Goal: Information Seeking & Learning: Learn about a topic

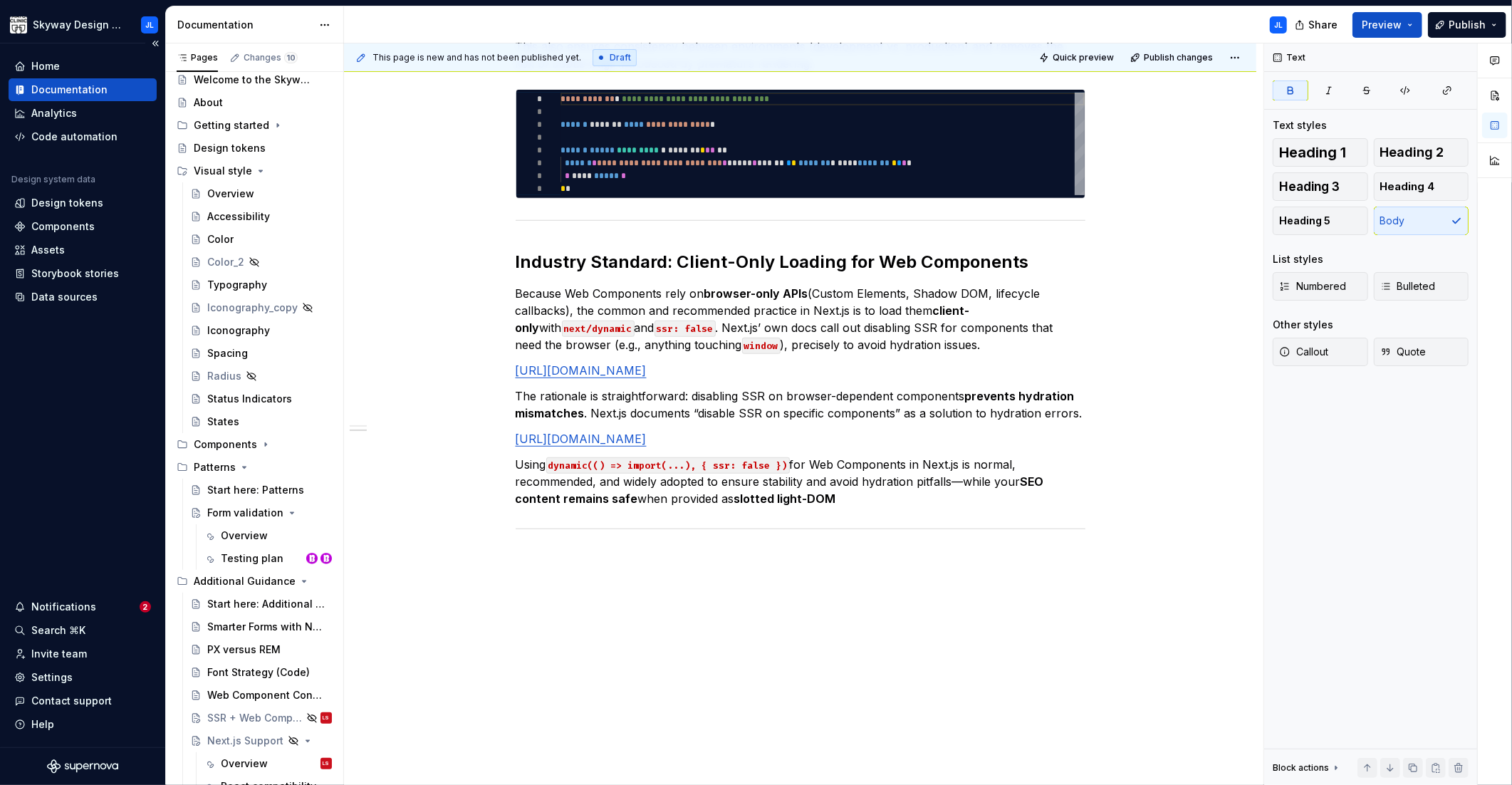
scroll to position [158, 0]
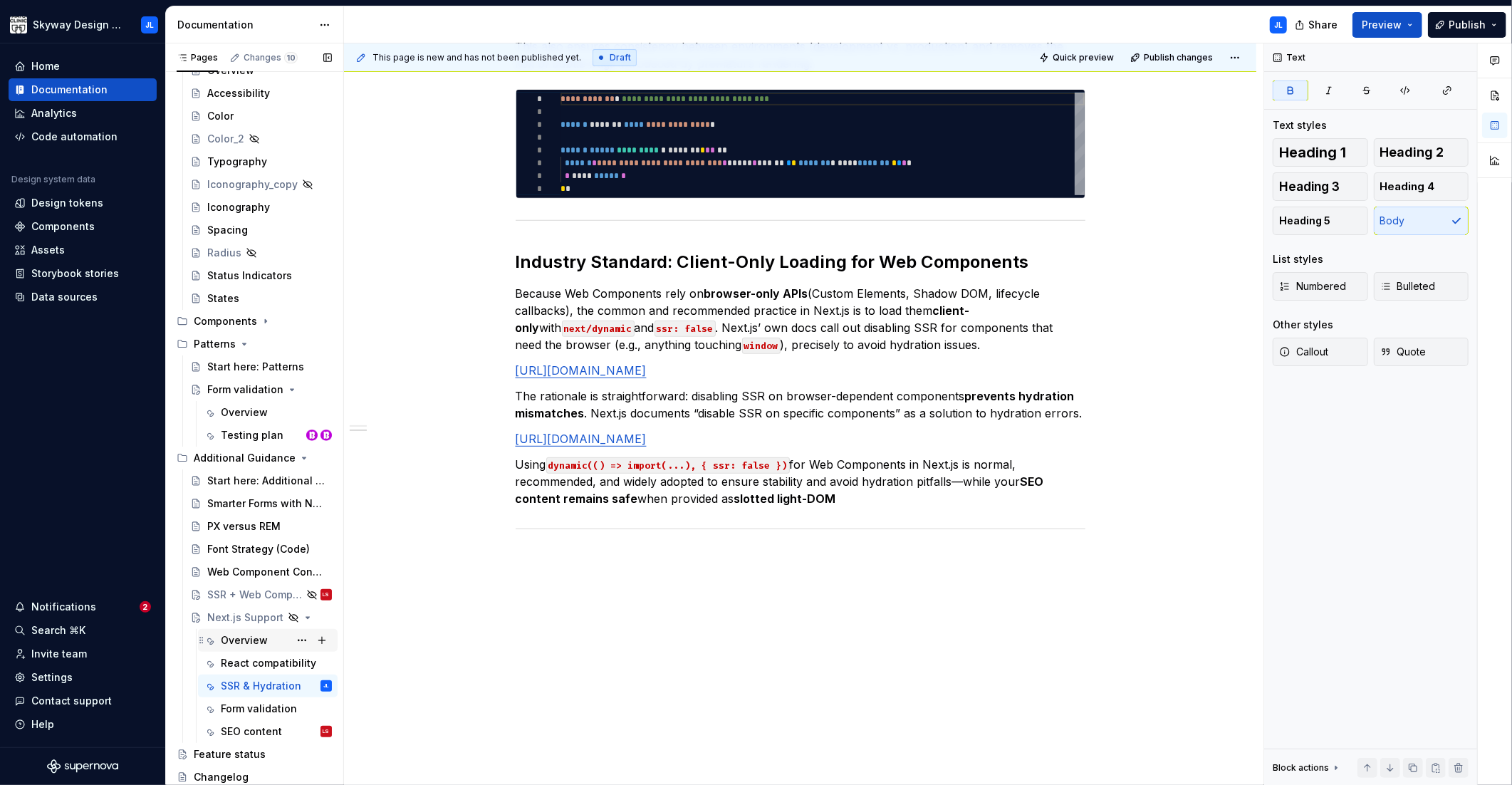
click at [239, 640] on div "Overview" at bounding box center [244, 640] width 47 height 14
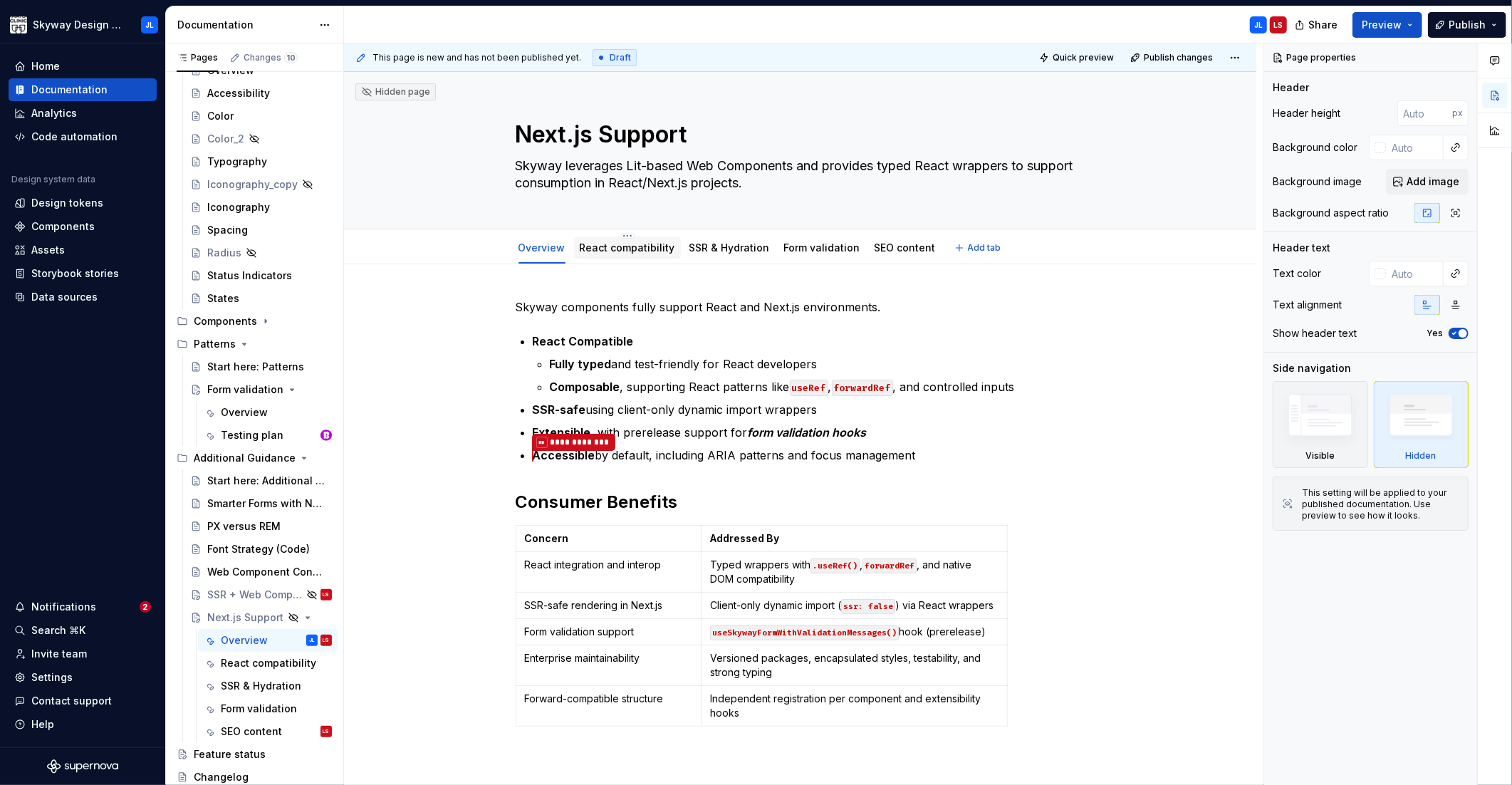
click at [615, 248] on link "React compatibility" at bounding box center [627, 248] width 95 height 12
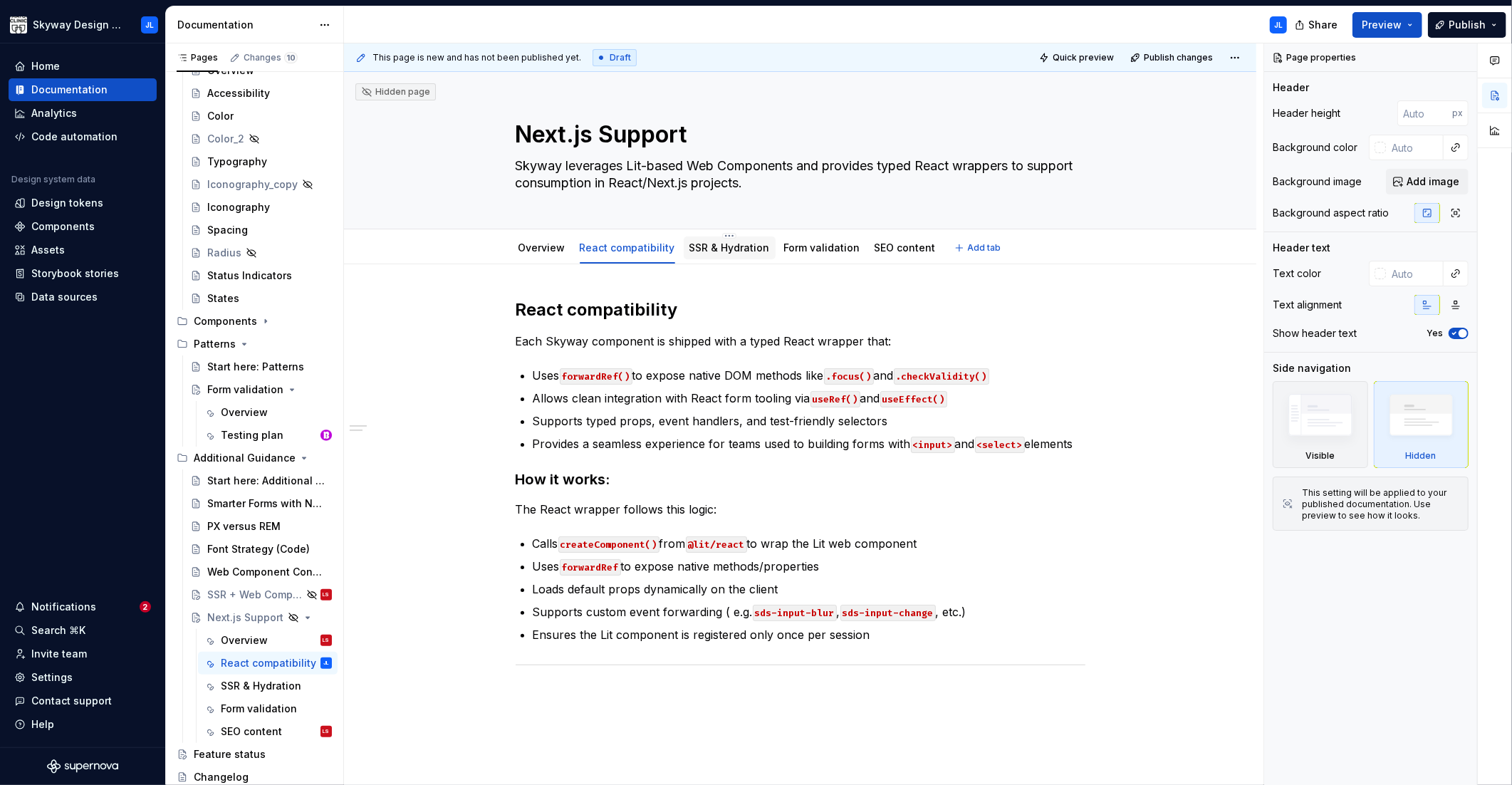
click at [705, 249] on link "SSR & Hydration" at bounding box center [730, 248] width 81 height 12
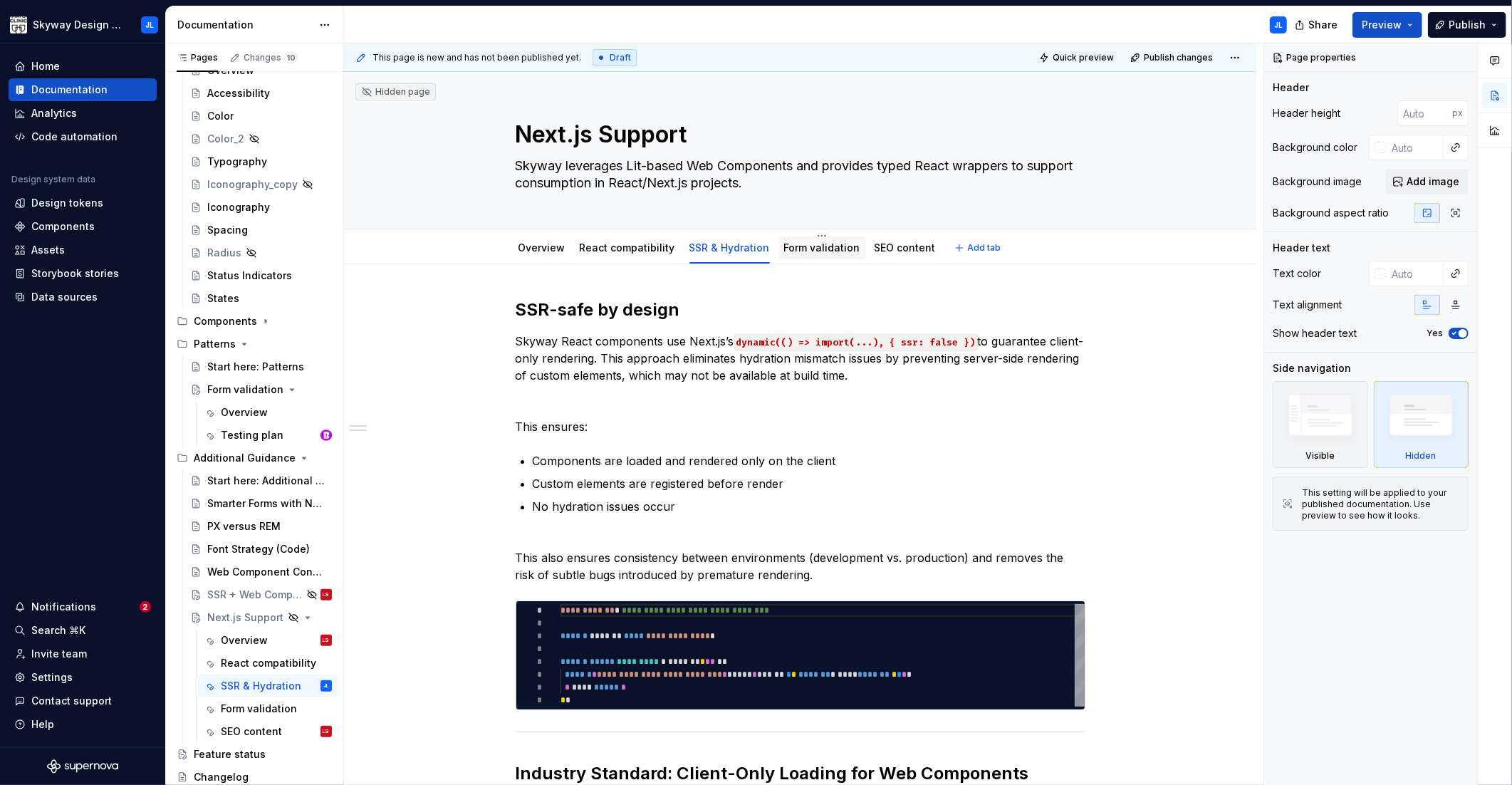
click at [785, 252] on link "Form validation" at bounding box center [822, 248] width 76 height 12
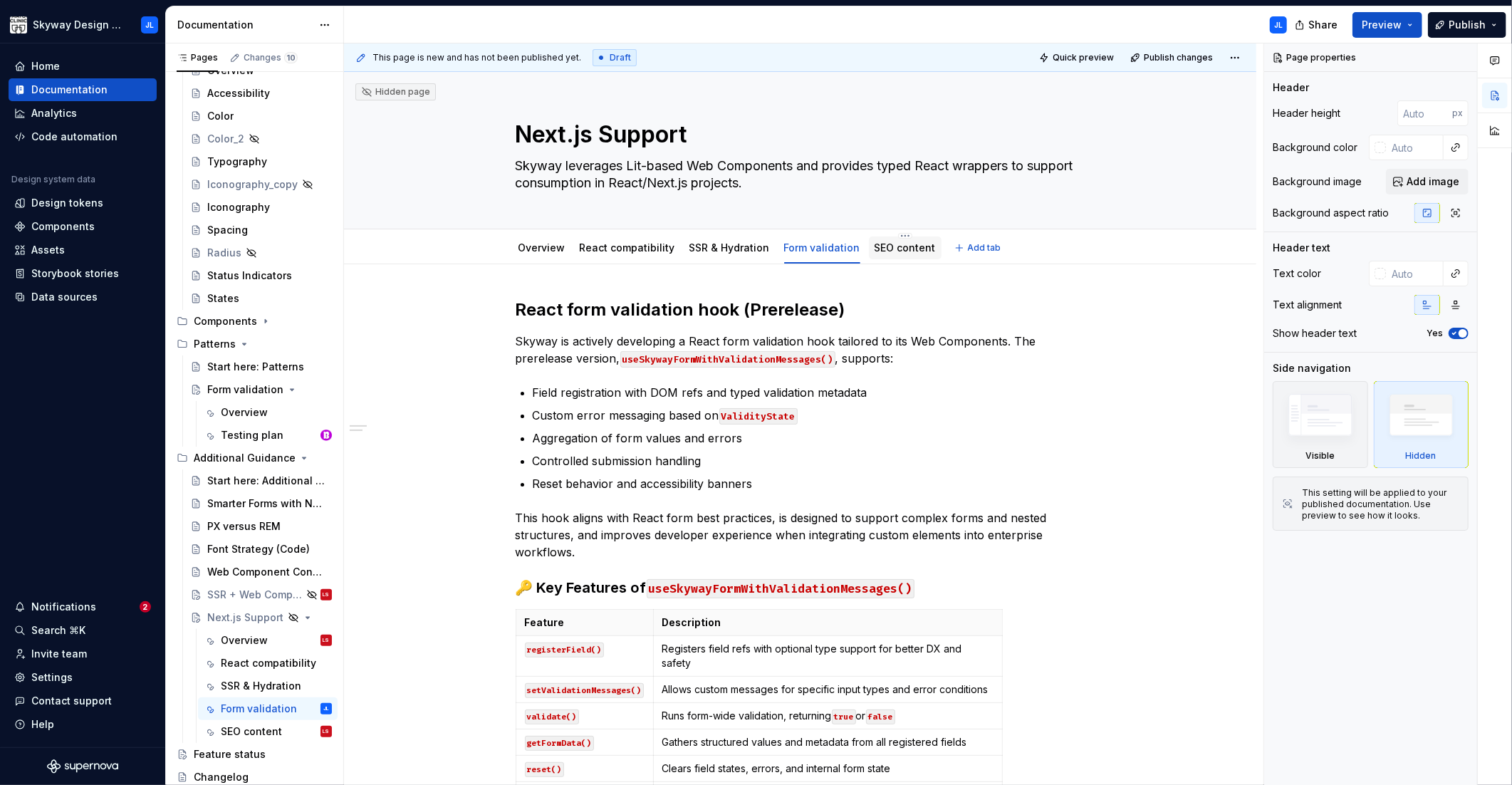
click at [904, 250] on link "SEO content" at bounding box center [905, 248] width 61 height 12
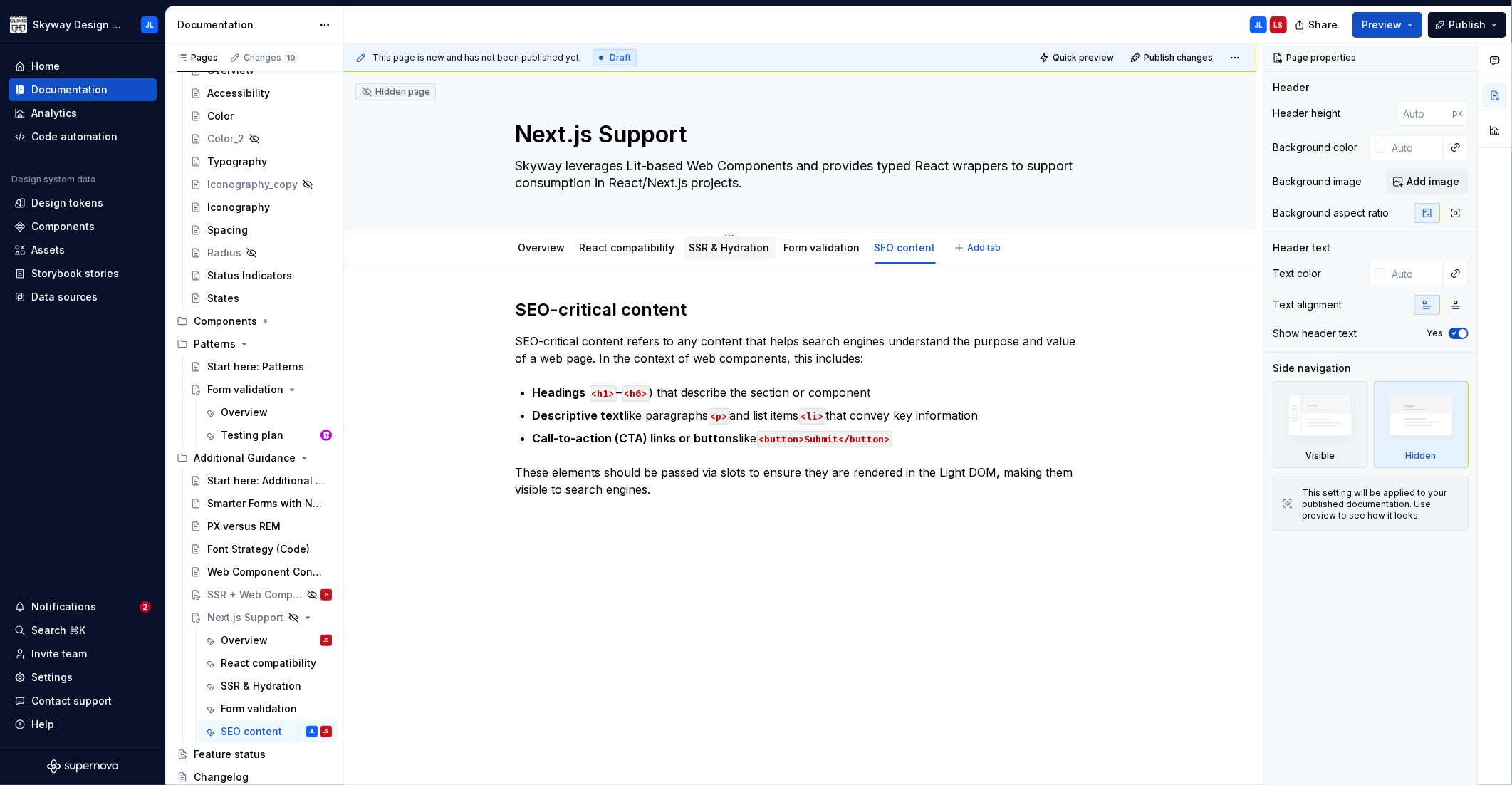
click at [721, 252] on link "SSR & Hydration" at bounding box center [730, 248] width 81 height 12
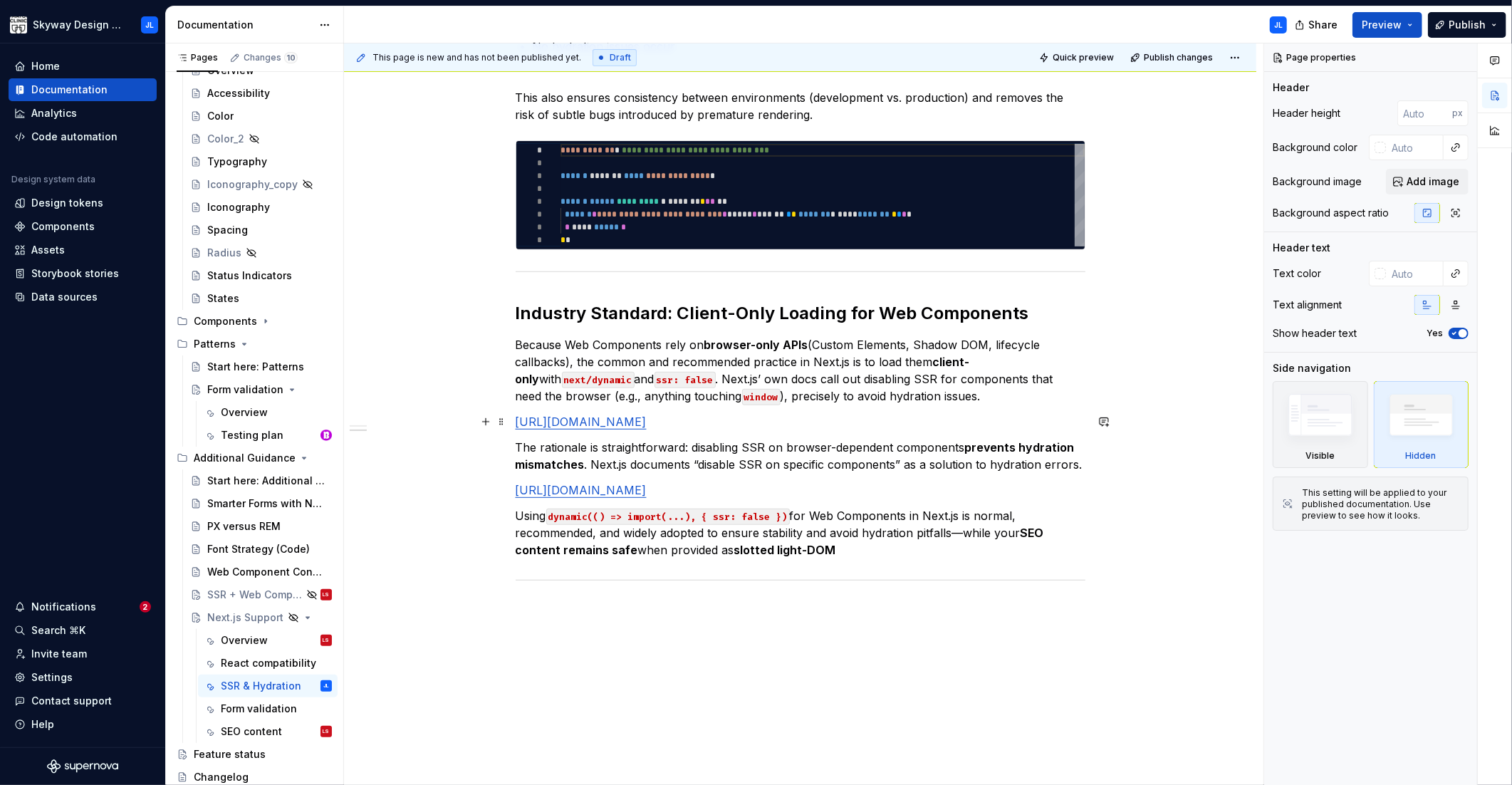
scroll to position [511, 0]
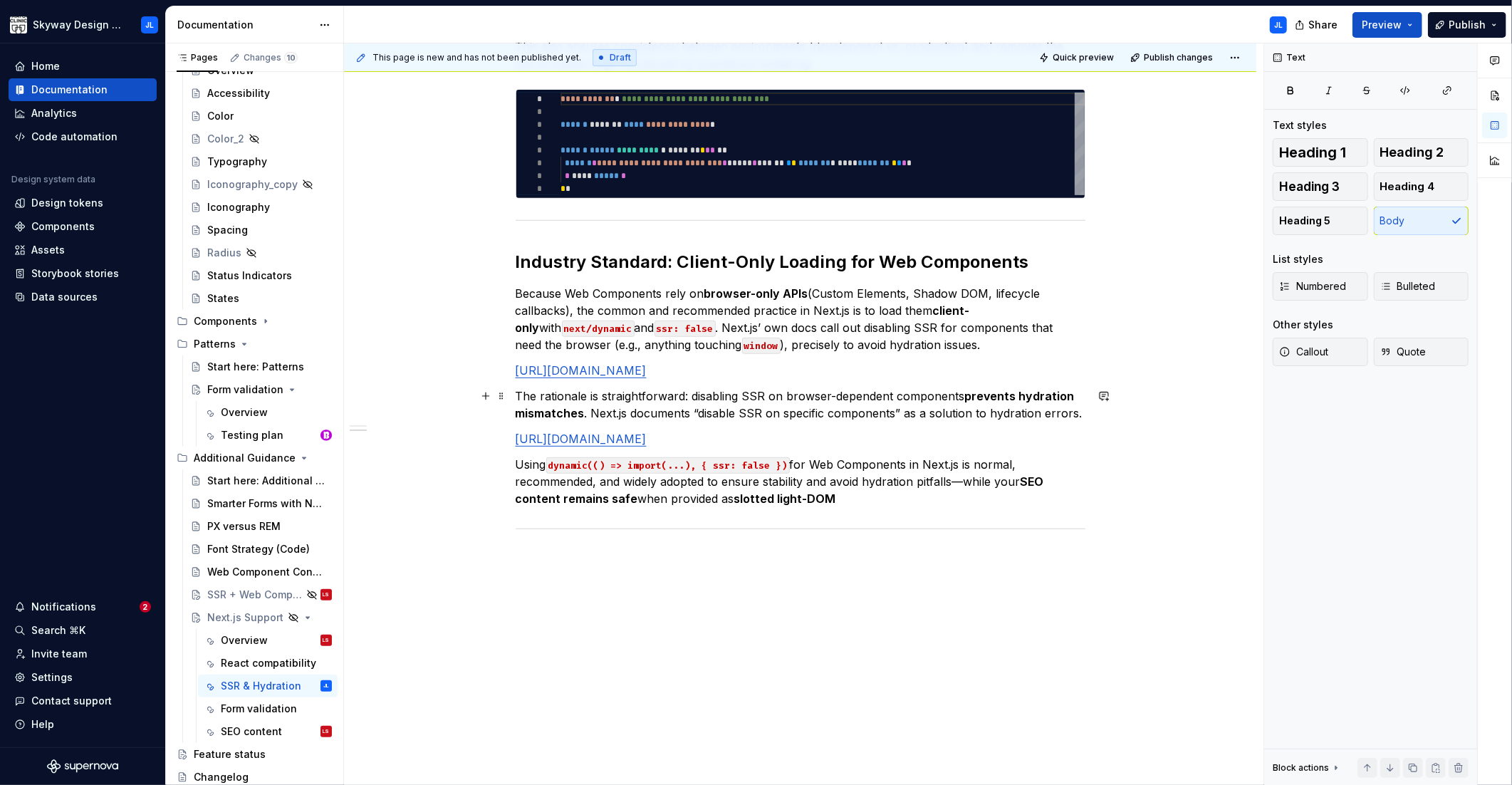
click at [597, 402] on p "The rationale is straightforward: disabling SSR on browser-dependent components…" at bounding box center [800, 405] width 569 height 34
click at [593, 373] on link "[URL][DOMAIN_NAME]" at bounding box center [581, 370] width 131 height 14
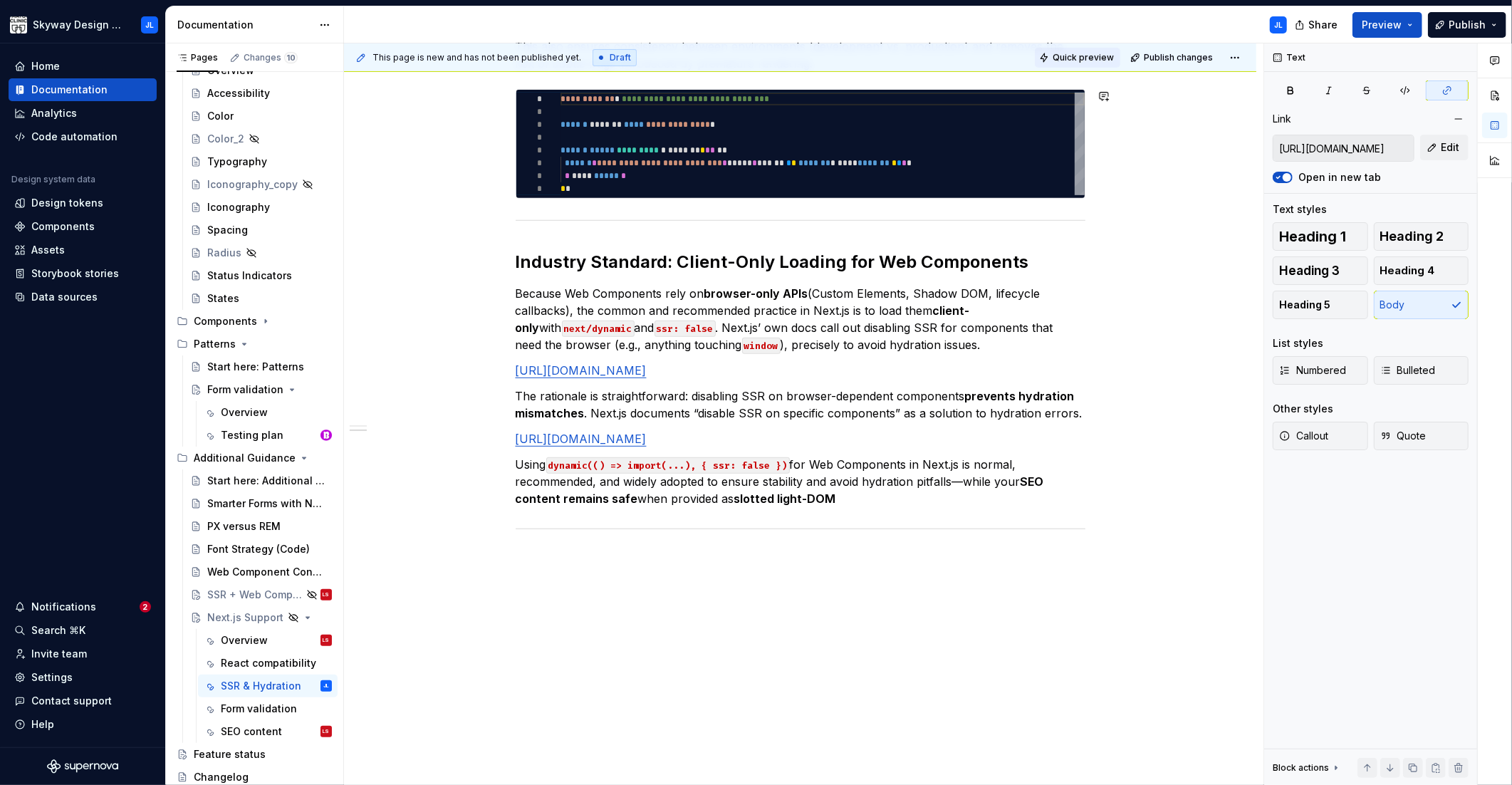
click at [1067, 55] on span "Quick preview" at bounding box center [1083, 57] width 61 height 12
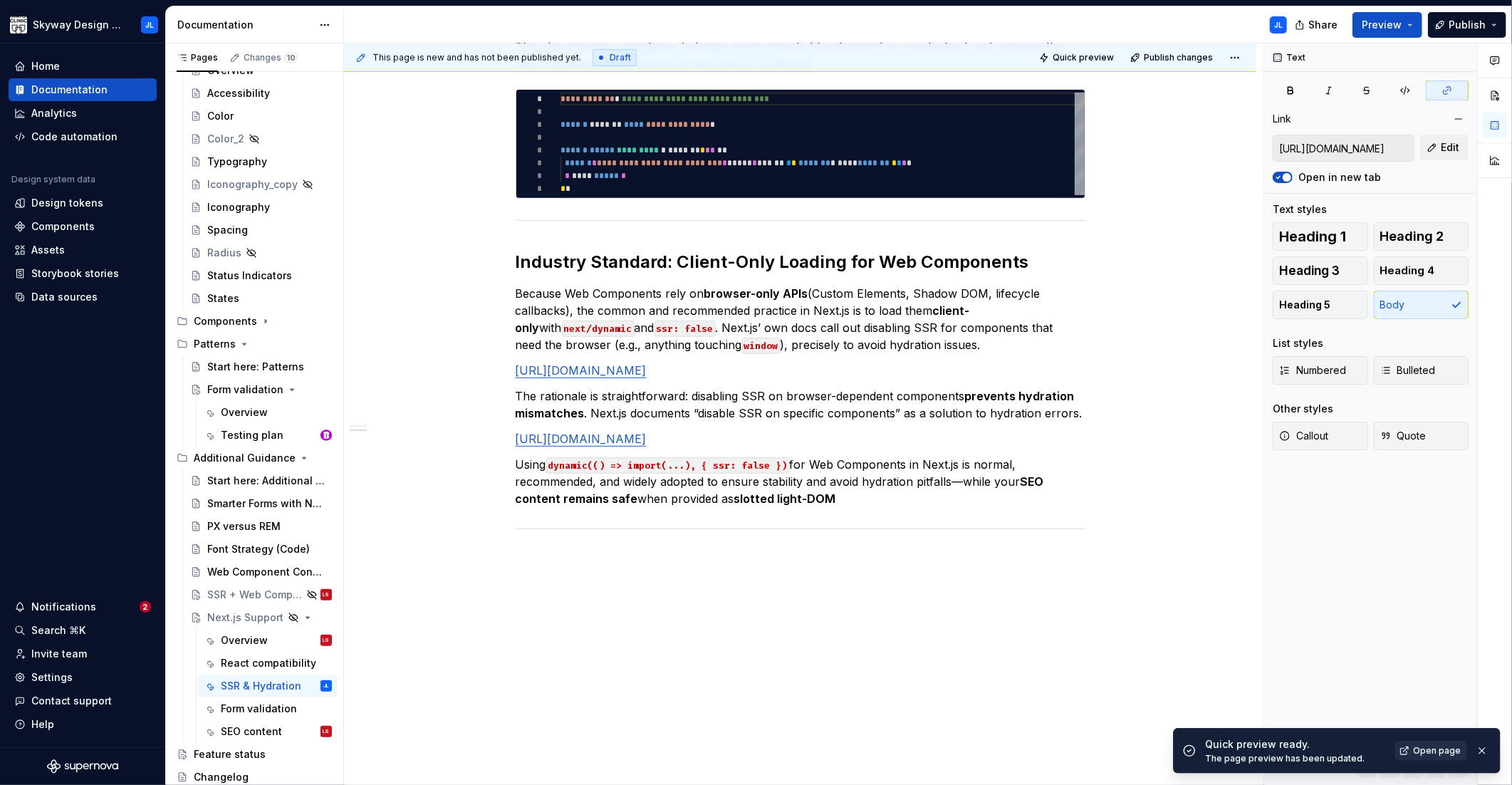
click at [1435, 748] on span "Open page" at bounding box center [1437, 751] width 48 height 12
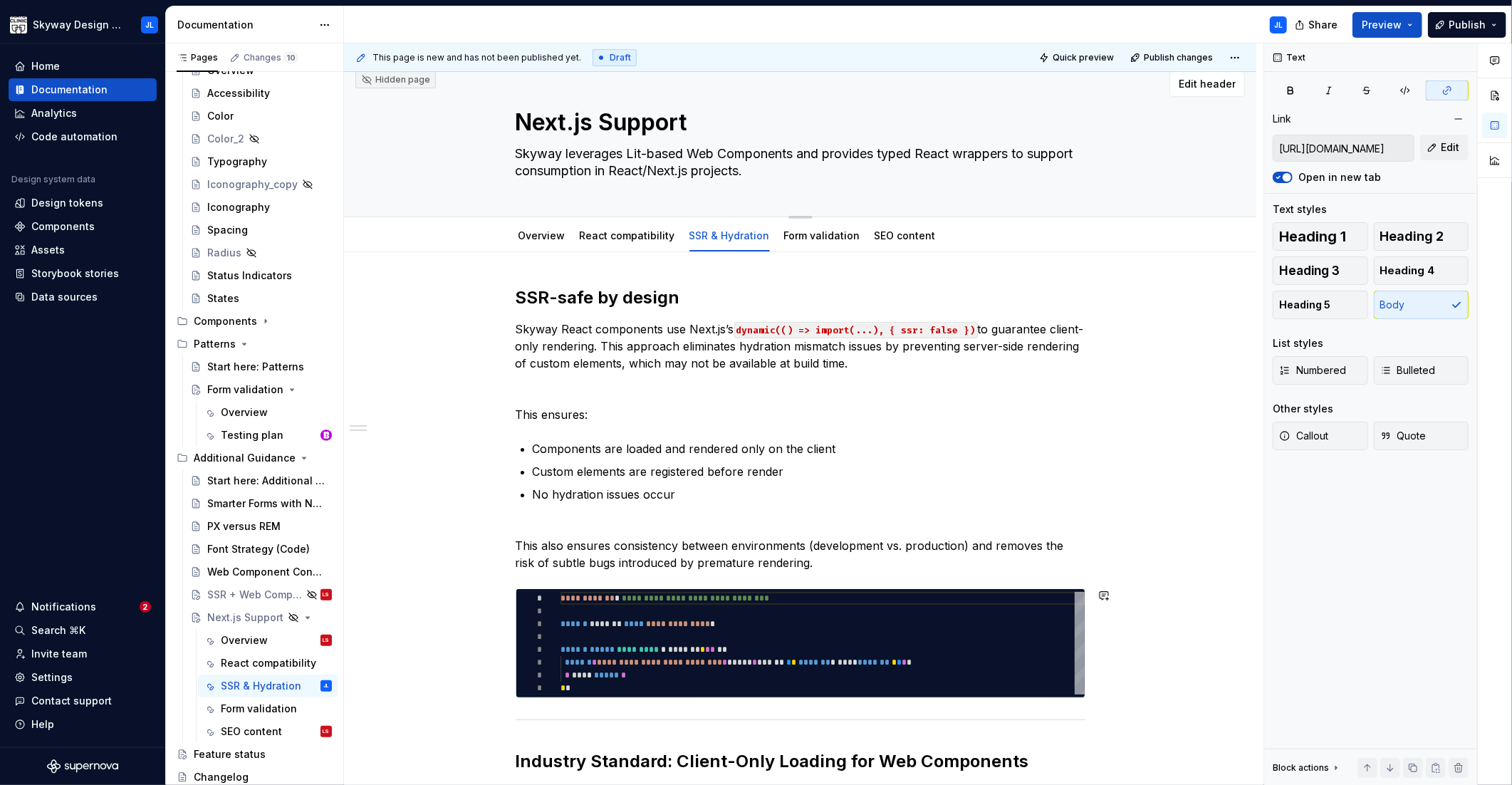
scroll to position [0, 0]
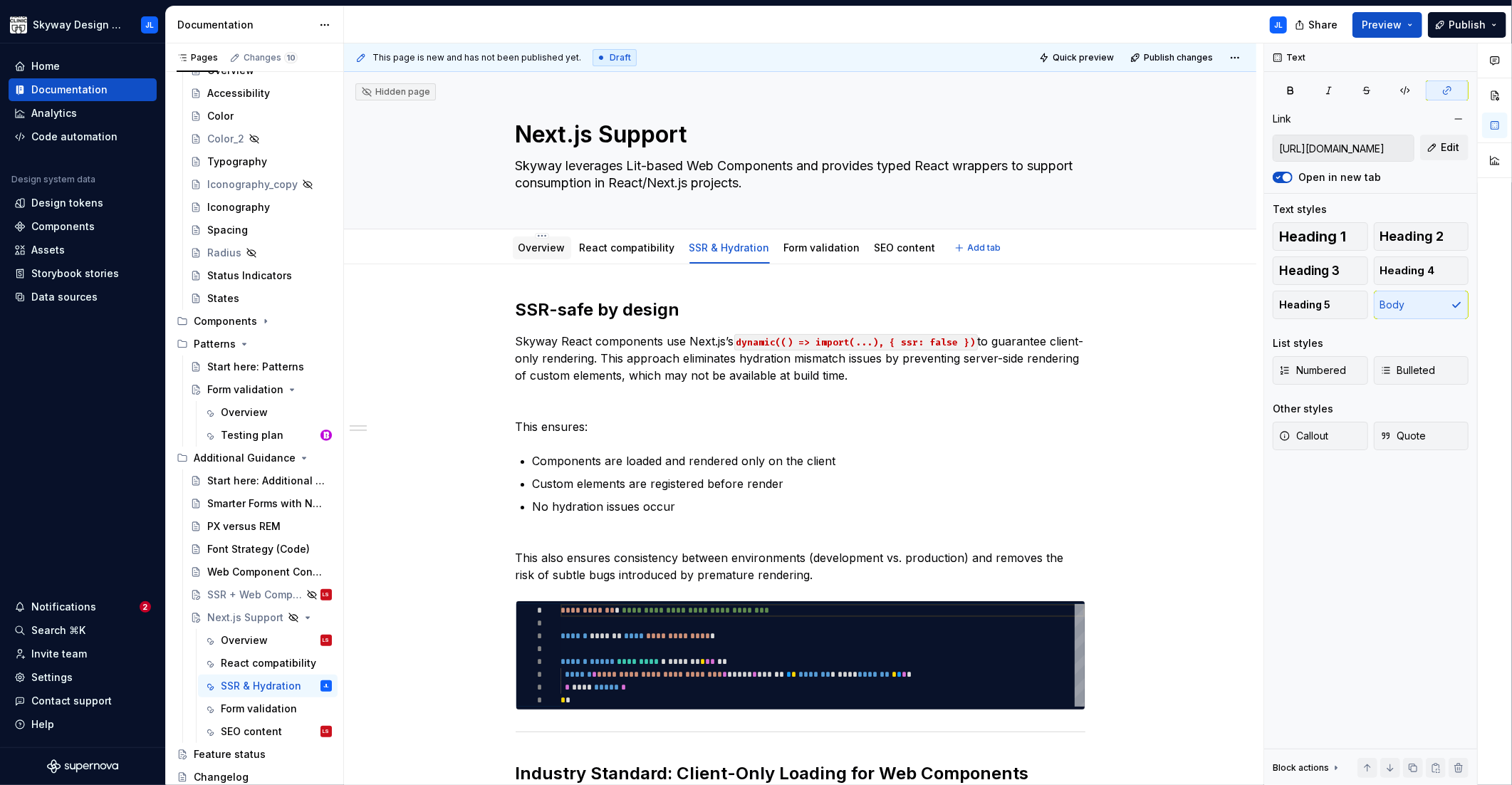
click at [539, 246] on link "Overview" at bounding box center [541, 248] width 47 height 12
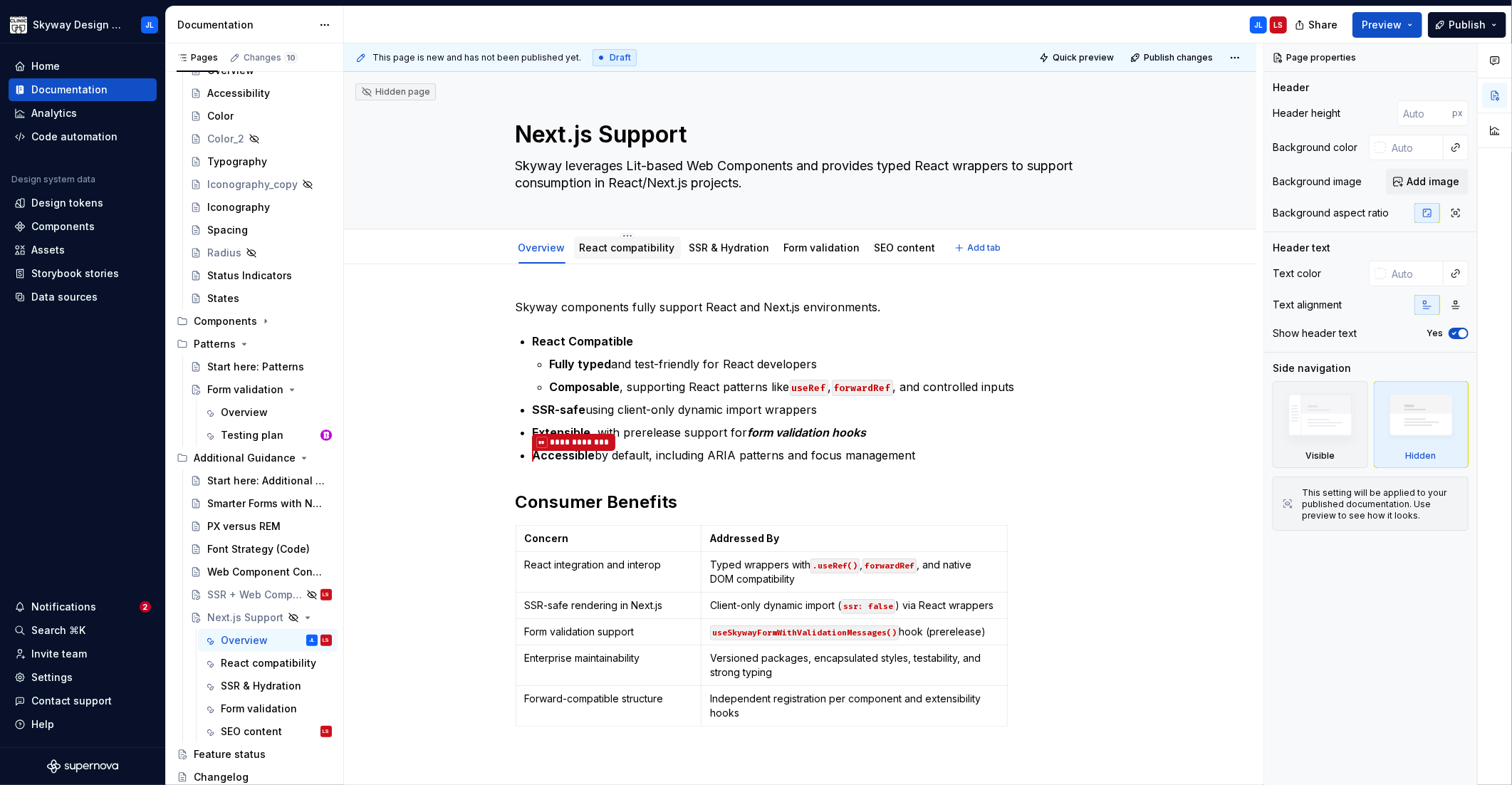
click at [624, 249] on link "React compatibility" at bounding box center [627, 248] width 95 height 12
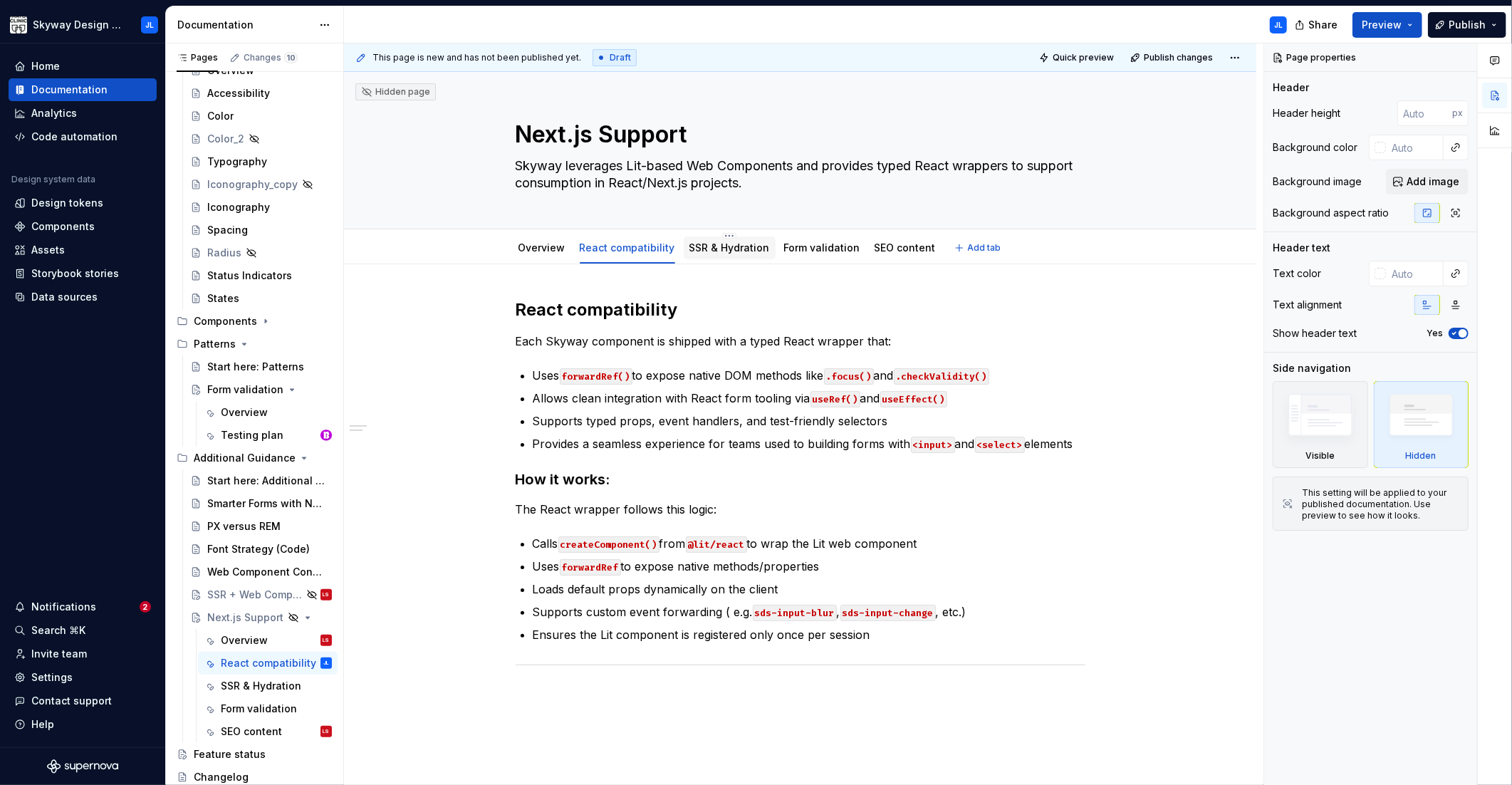
click at [723, 247] on link "SSR & Hydration" at bounding box center [730, 248] width 81 height 12
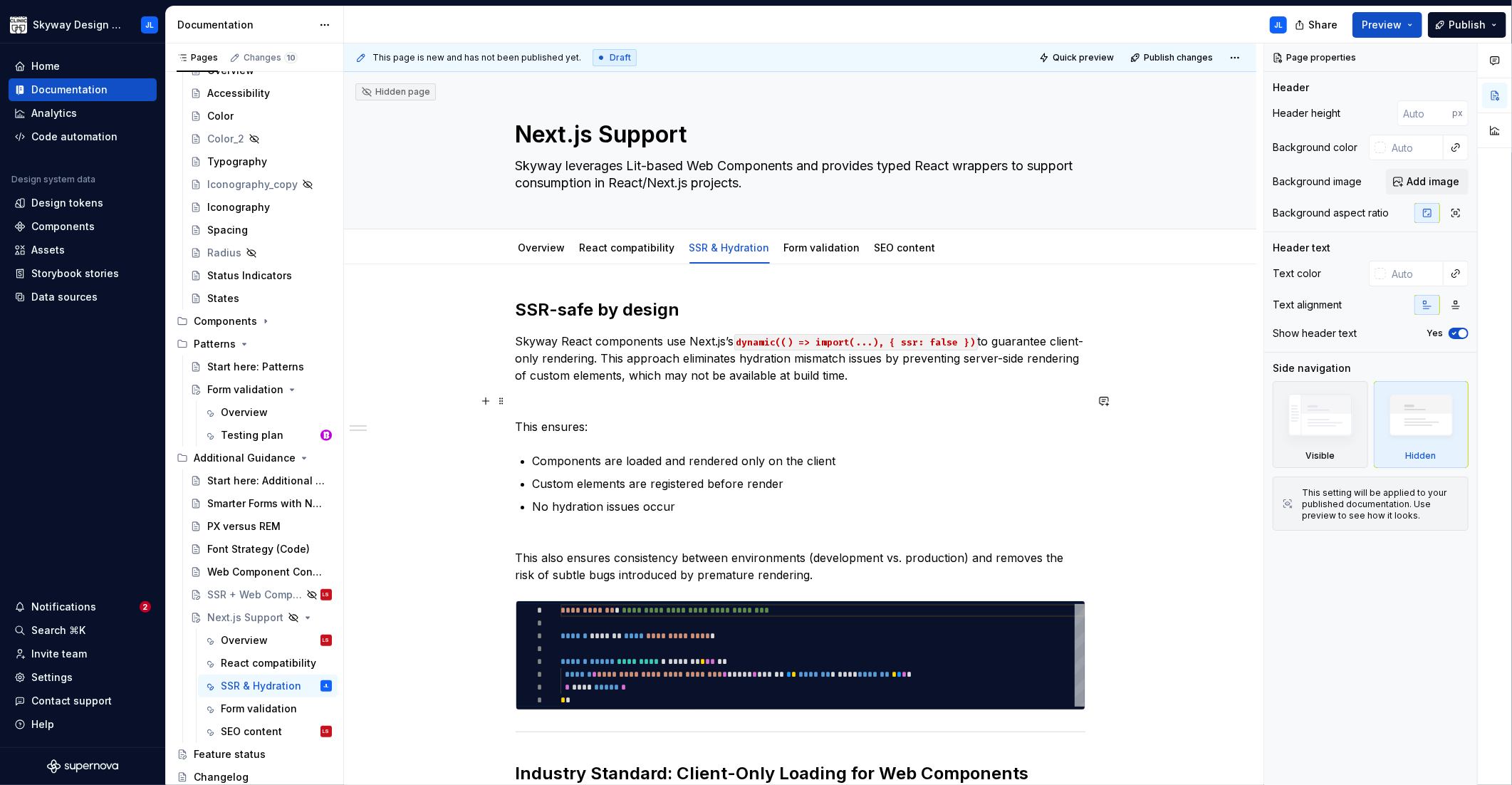
type textarea "*"
click at [522, 398] on p at bounding box center [800, 401] width 569 height 17
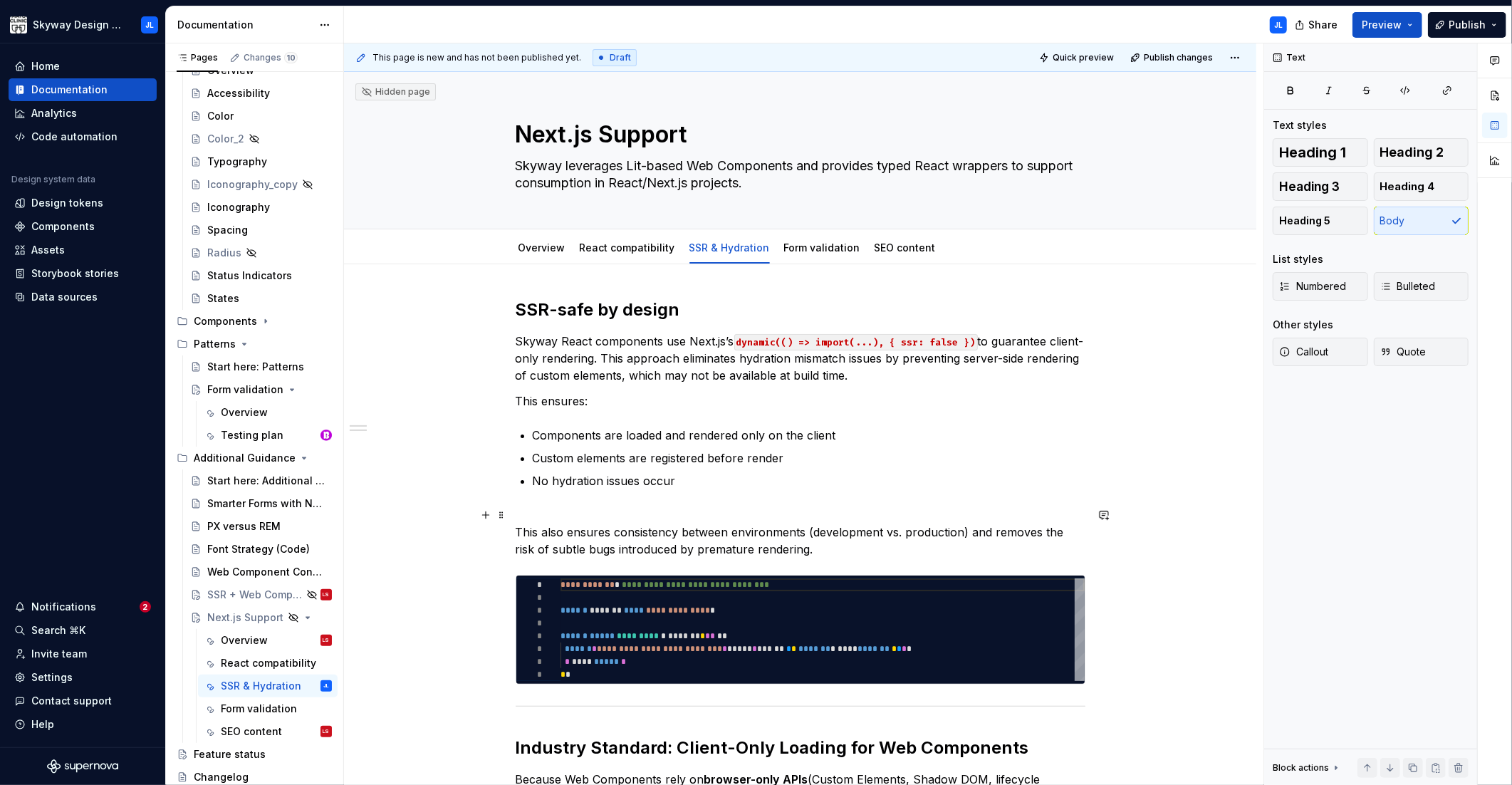
click at [528, 507] on p "This also ensures consistency between environments (development vs. production)…" at bounding box center [800, 532] width 569 height 51
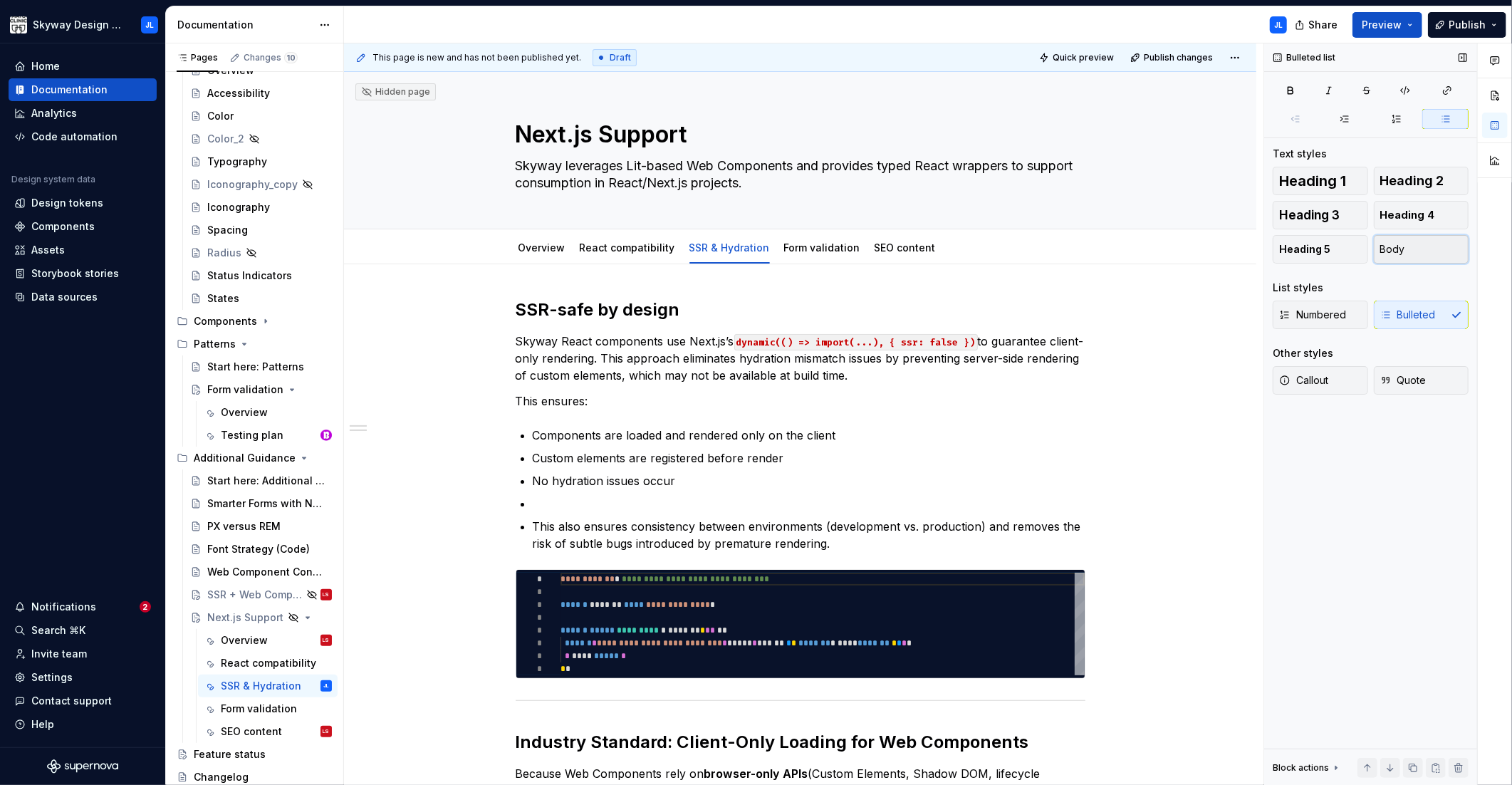
click at [1416, 251] on button "Body" at bounding box center [1421, 249] width 95 height 29
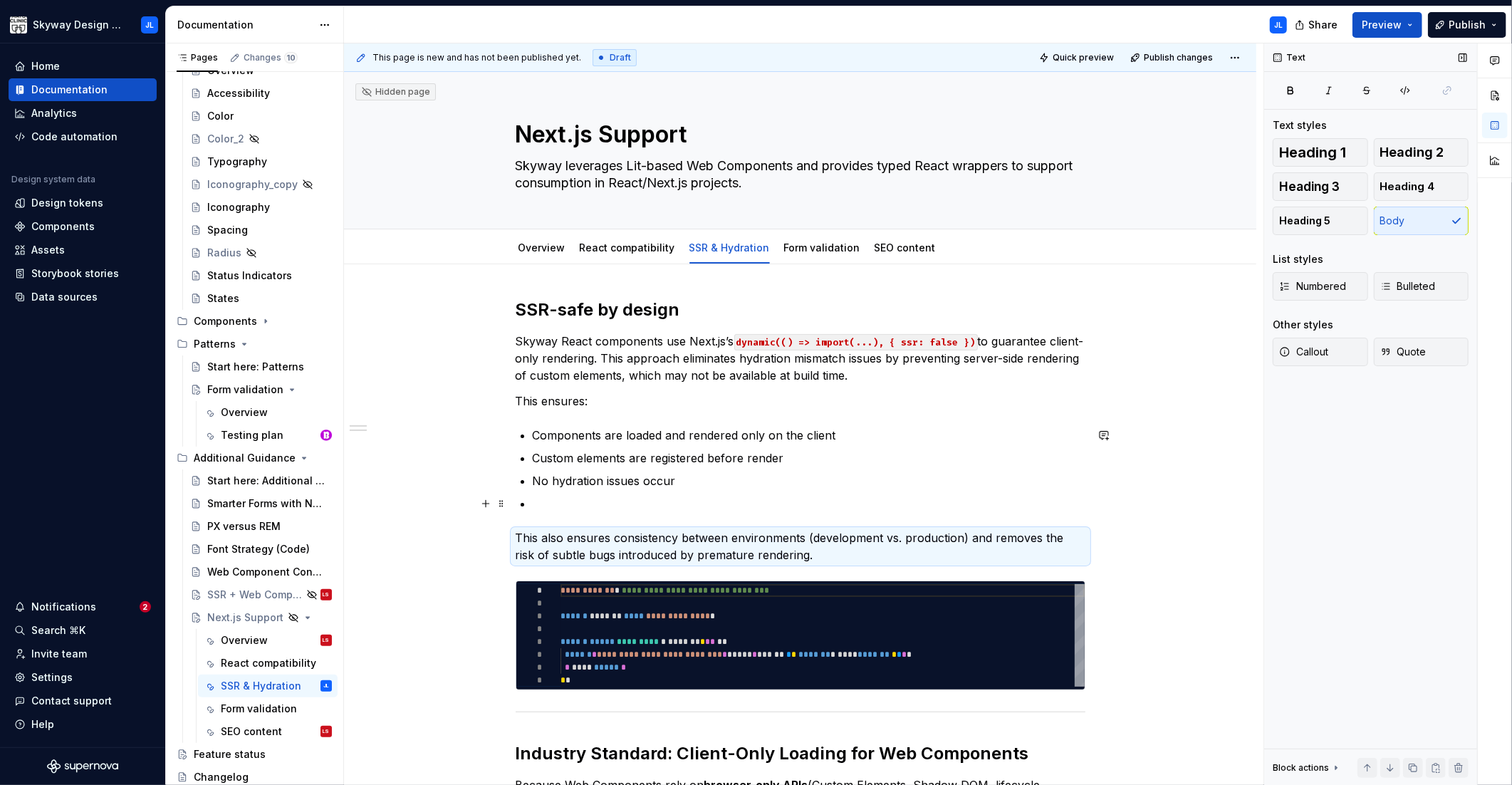
click at [562, 499] on p at bounding box center [809, 504] width 552 height 17
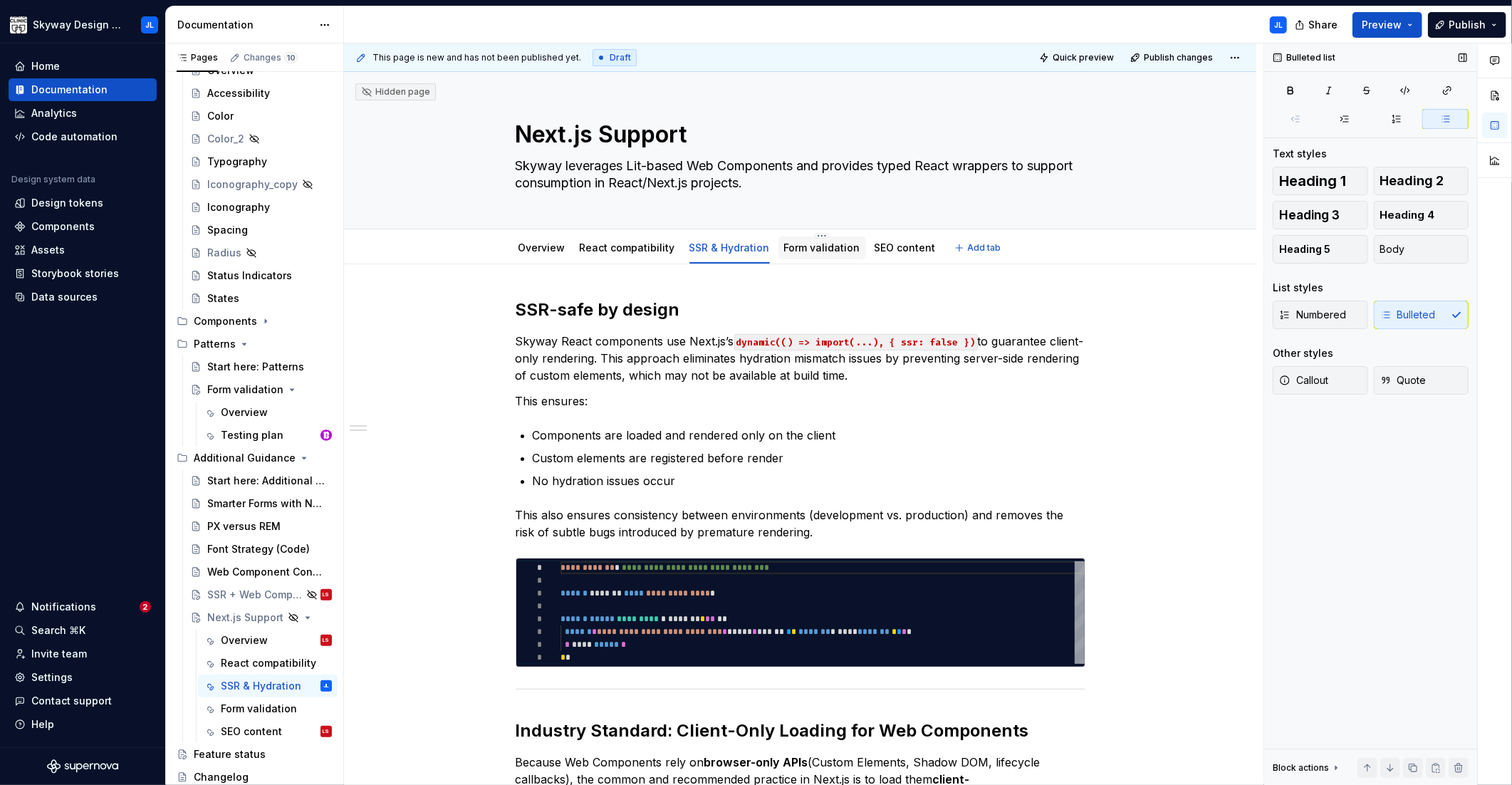
click at [799, 251] on link "Form validation" at bounding box center [822, 248] width 76 height 12
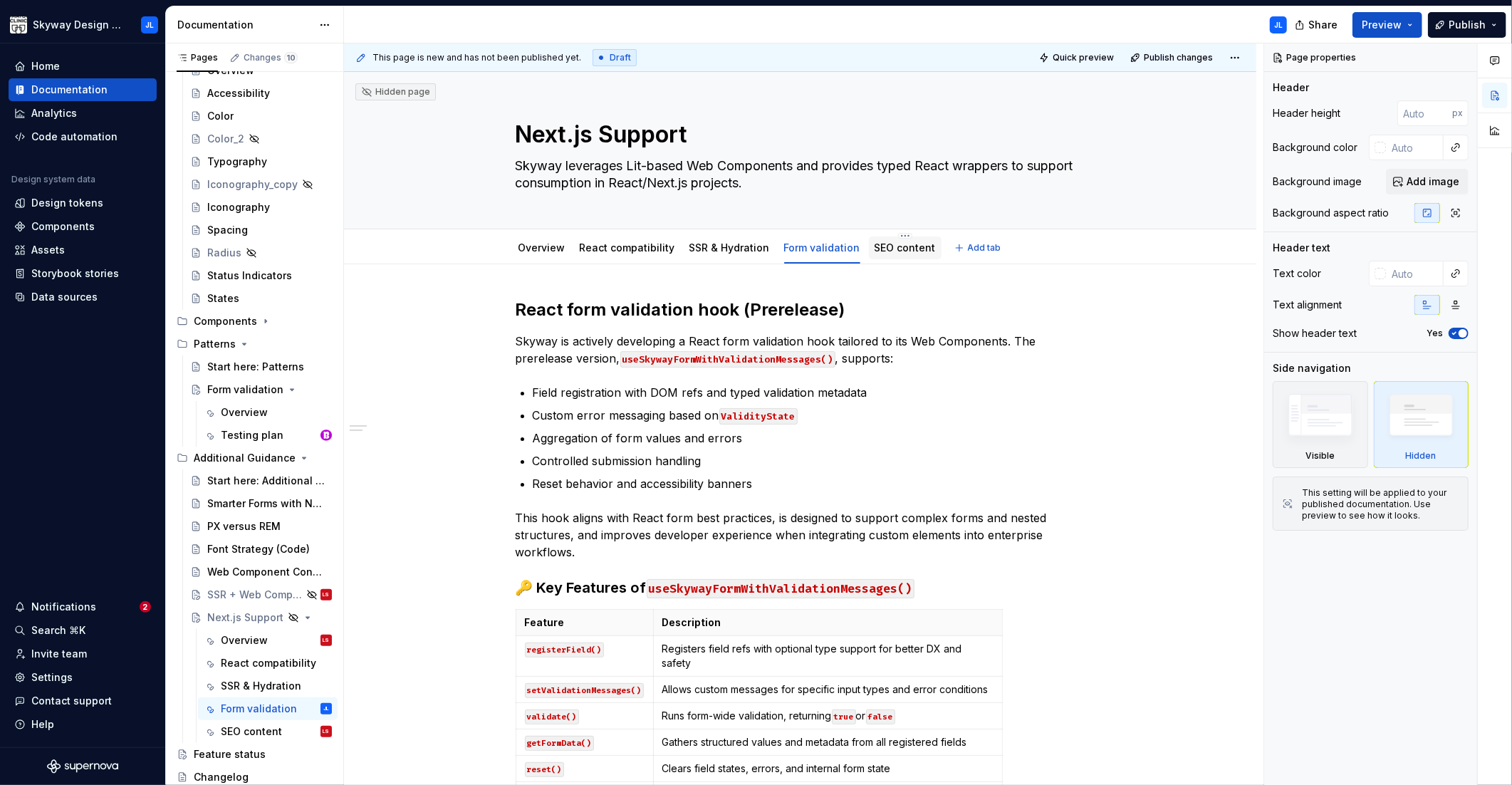
click at [882, 252] on link "SEO content" at bounding box center [905, 248] width 61 height 12
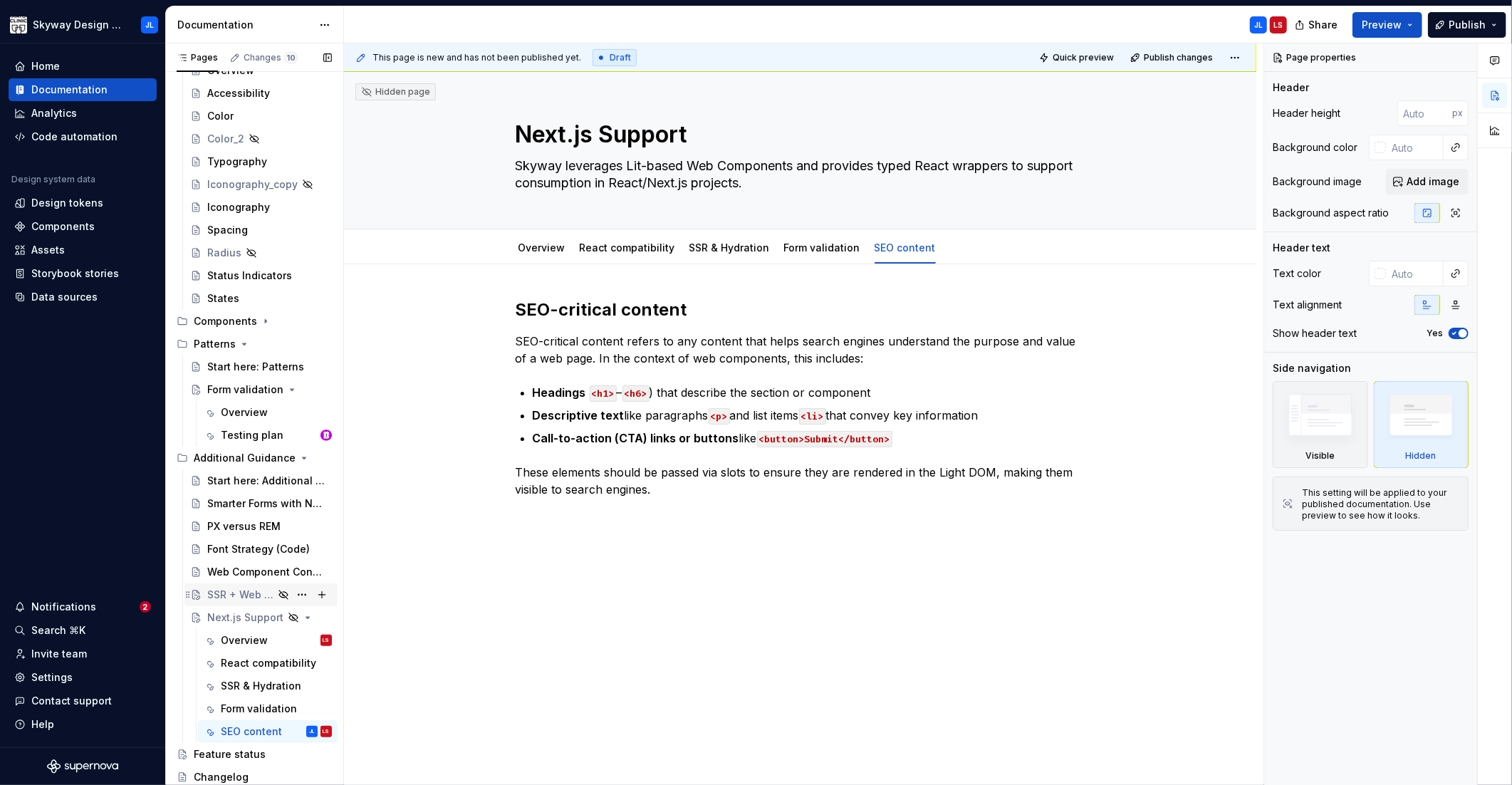
click at [235, 592] on div "SSR + Web Components" at bounding box center [240, 594] width 66 height 14
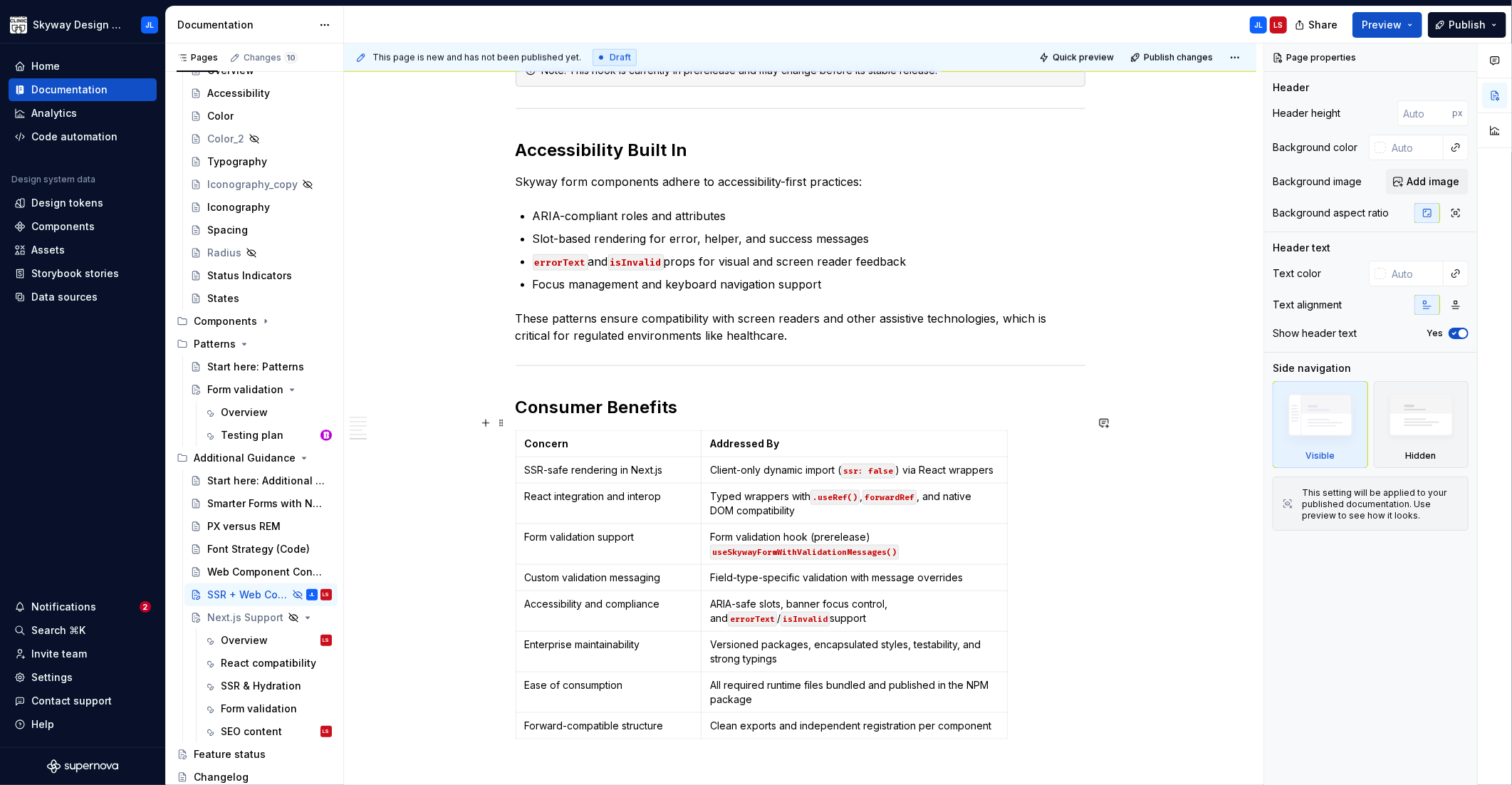
scroll to position [1717, 0]
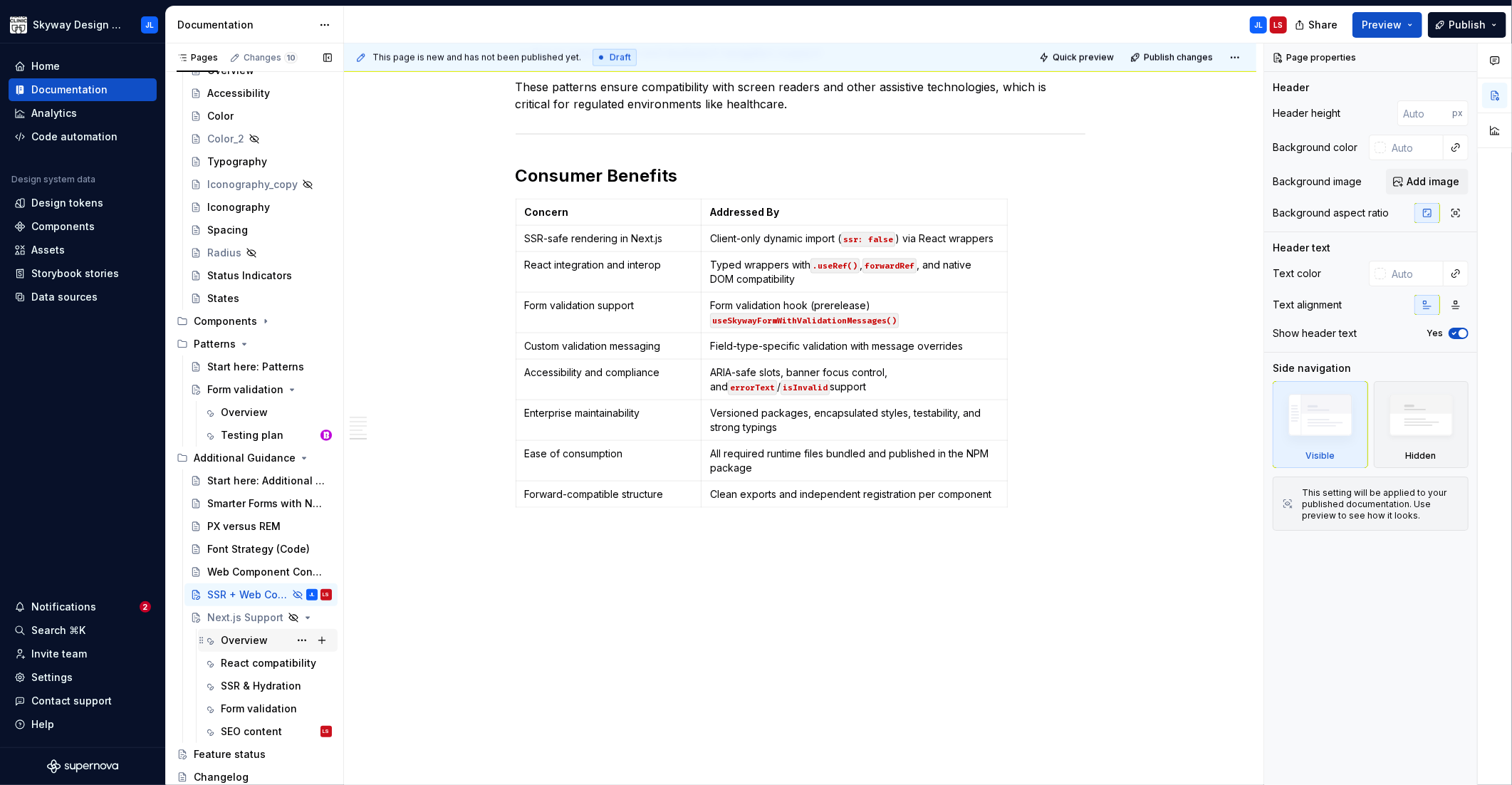
click at [236, 635] on div "Overview" at bounding box center [244, 640] width 47 height 14
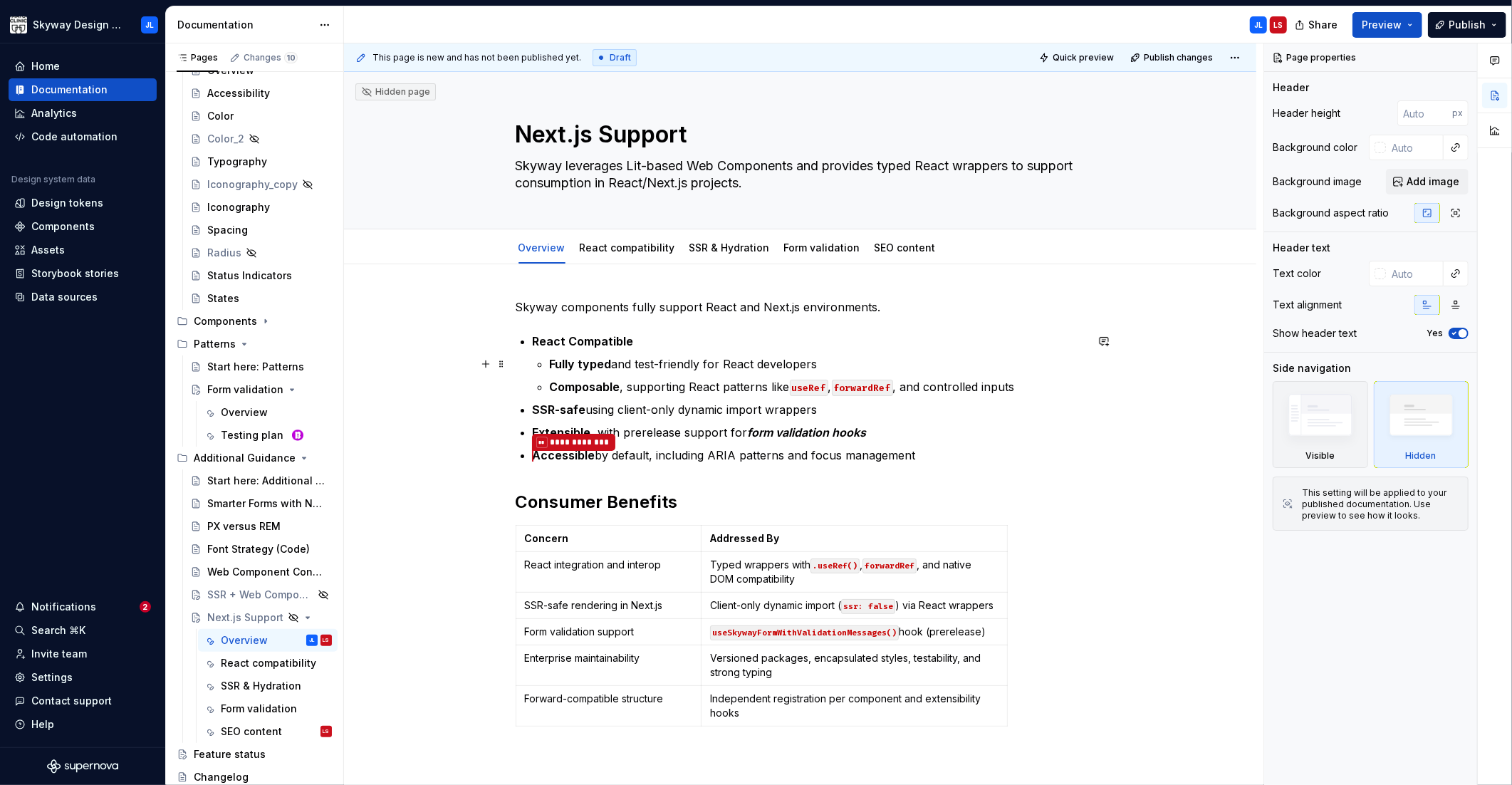
type textarea "*"
